Goal: Task Accomplishment & Management: Use online tool/utility

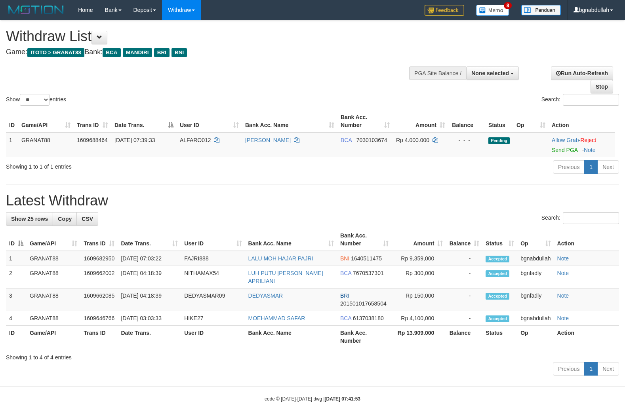
select select
select select "**"
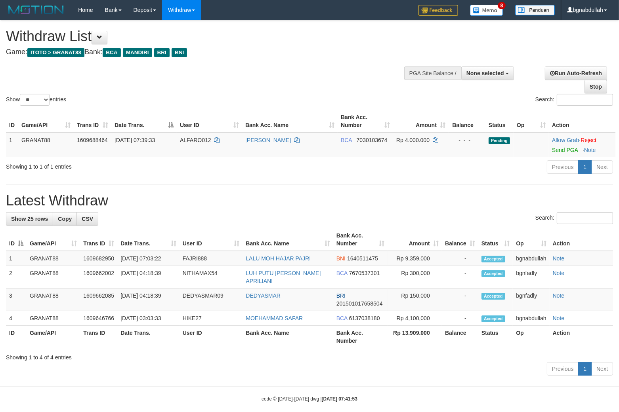
click at [193, 139] on span "ALFARO012" at bounding box center [195, 140] width 31 height 6
click at [200, 158] on div "ID Game/API Trans ID Date Trans. User ID Bank Acc. Name Bank Acc. Number Amount…" at bounding box center [309, 134] width 619 height 52
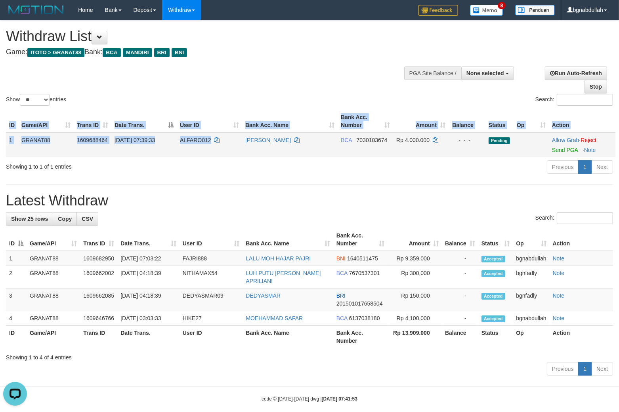
click at [200, 139] on span "ALFARO012" at bounding box center [195, 140] width 31 height 6
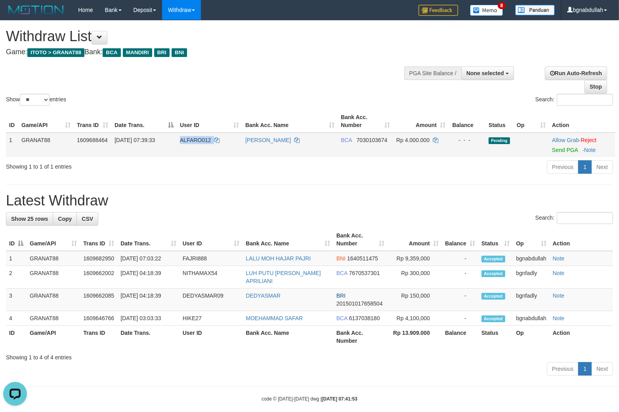
drag, startPoint x: 200, startPoint y: 139, endPoint x: 196, endPoint y: 150, distance: 10.8
click at [199, 147] on td "ALFARO012" at bounding box center [209, 145] width 65 height 25
click at [413, 140] on span "Rp 4.000.000" at bounding box center [412, 140] width 33 height 6
drag, startPoint x: 413, startPoint y: 140, endPoint x: 445, endPoint y: 157, distance: 36.7
click at [425, 151] on td "Rp 4.000.000" at bounding box center [420, 145] width 55 height 25
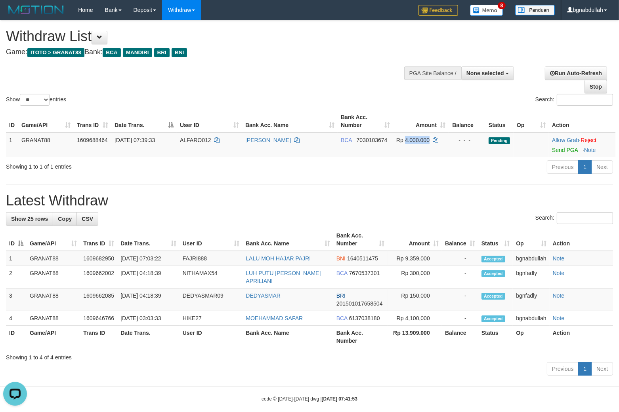
copy span "4.000.000"
click at [558, 151] on link "Send PGA" at bounding box center [565, 150] width 26 height 6
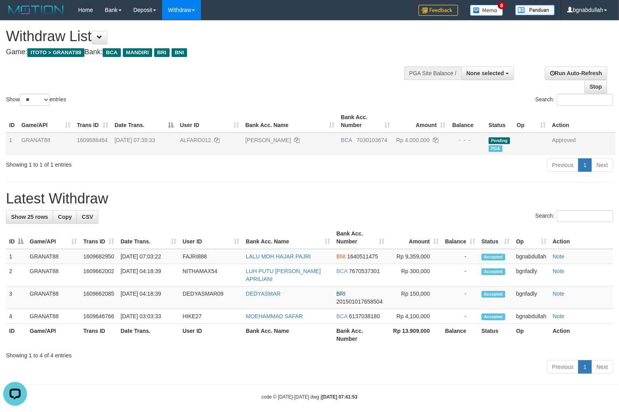
click at [292, 47] on div "Withdraw List Game: ITOTO > GRANAT88 Bank: BCA MANDIRI BRI BNI" at bounding box center [205, 42] width 398 height 27
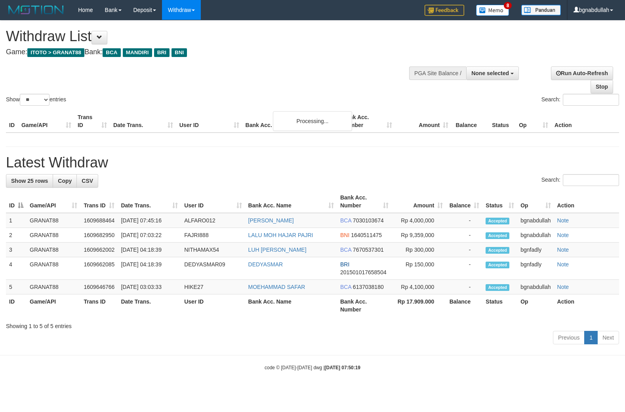
select select
select select "**"
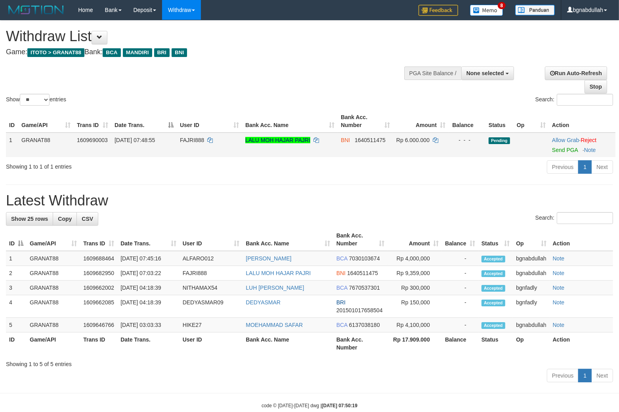
click at [187, 140] on span "FAJRI888" at bounding box center [192, 140] width 24 height 6
drag, startPoint x: 187, startPoint y: 140, endPoint x: 185, endPoint y: 163, distance: 23.1
click at [187, 154] on td "FAJRI888" at bounding box center [209, 145] width 65 height 25
copy td "FAJRI888"
copy span "FAJRI888"
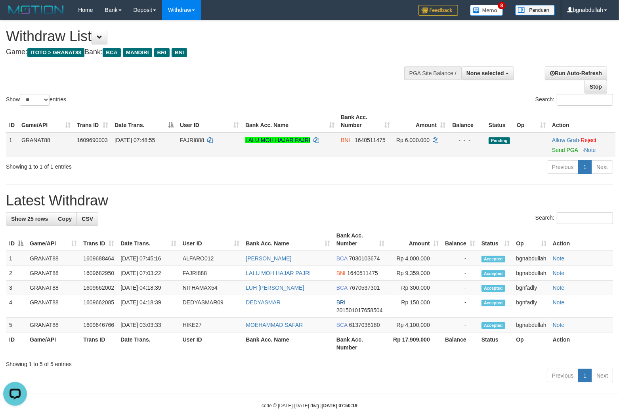
click at [413, 137] on span "Rp 6.000.000" at bounding box center [412, 140] width 33 height 6
drag, startPoint x: 413, startPoint y: 136, endPoint x: 420, endPoint y: 145, distance: 11.6
click at [416, 141] on span "Rp 6.000.000" at bounding box center [412, 140] width 33 height 6
copy span "6.000.000"
click at [553, 148] on link "Send PGA" at bounding box center [565, 150] width 26 height 6
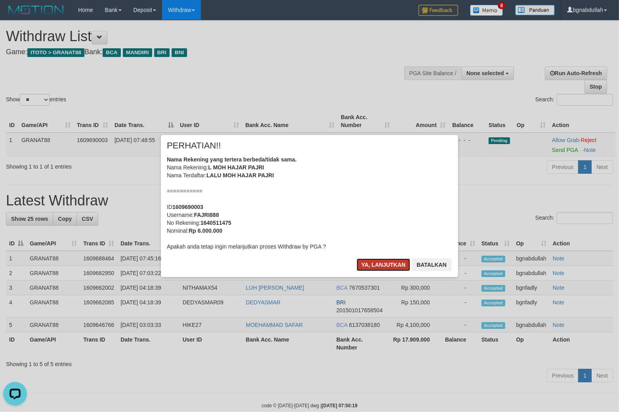
click at [373, 263] on button "Ya, lanjutkan" at bounding box center [383, 265] width 54 height 13
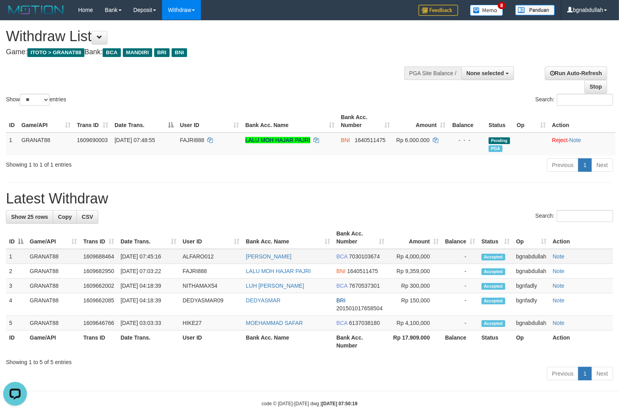
click at [192, 259] on td "ALFARO012" at bounding box center [210, 256] width 63 height 15
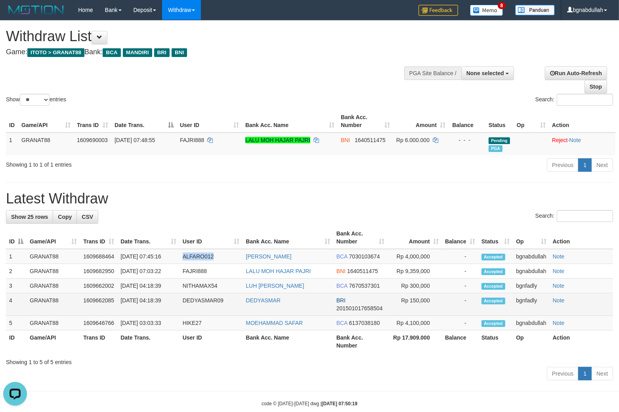
drag, startPoint x: 192, startPoint y: 259, endPoint x: 199, endPoint y: 298, distance: 39.8
click at [195, 271] on tbody "1 GRANAT88 1609688464 31/08/2025 07:45:16 ALFARO012 AHMAT JUNEDI BCA 7030103674…" at bounding box center [309, 290] width 607 height 82
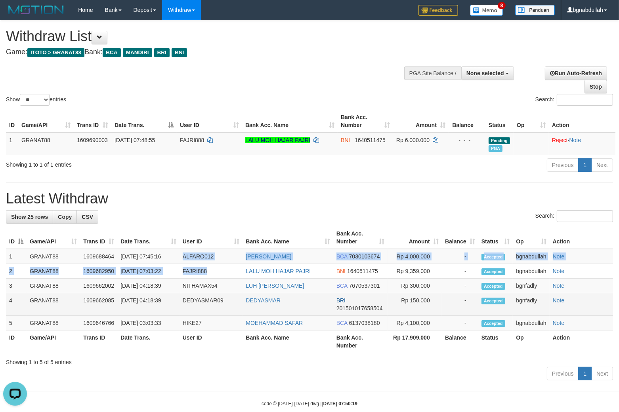
copy tbody "ALFARO012 AHMAT JUNEDI BCA 7030103674 Rp 4,000,000 - Accepted bgnabdullah Note …"
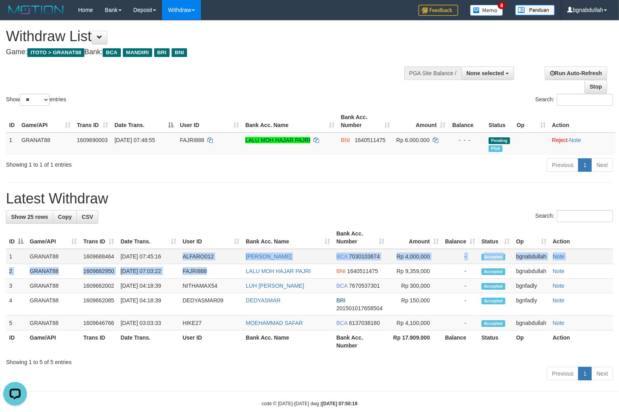
click at [195, 259] on td "ALFARO012" at bounding box center [210, 256] width 63 height 15
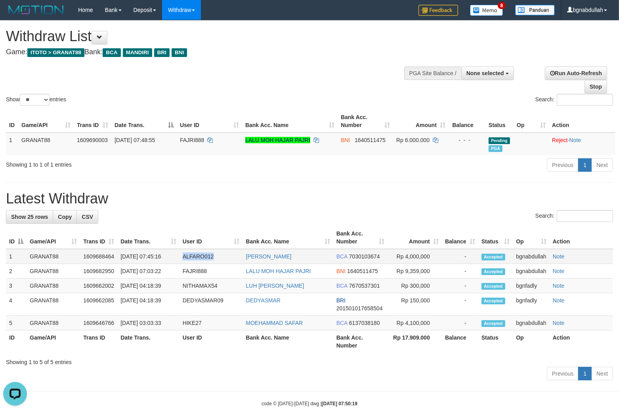
click at [196, 258] on td "ALFARO012" at bounding box center [210, 256] width 63 height 15
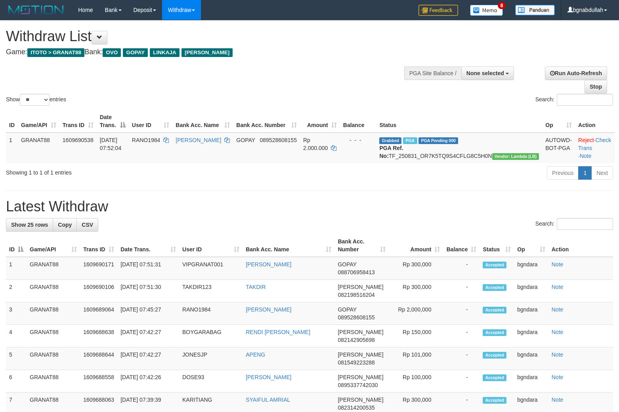
select select
select select "**"
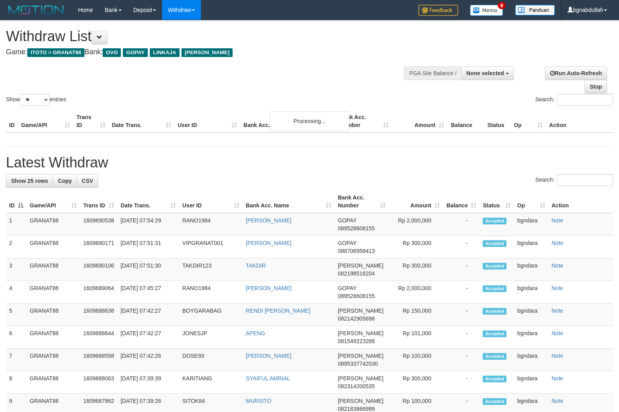
select select
select select "**"
select select
select select "**"
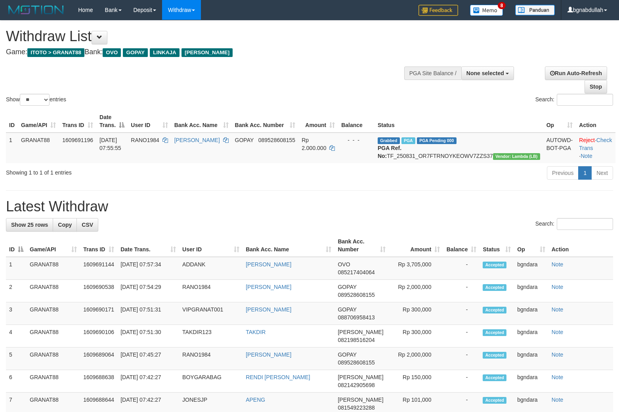
select select
select select "**"
